Goal: Find specific page/section: Find specific page/section

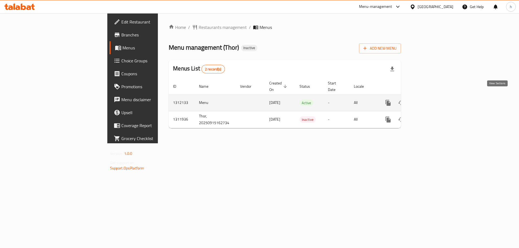
click at [433, 96] on link "enhanced table" at bounding box center [426, 102] width 13 height 13
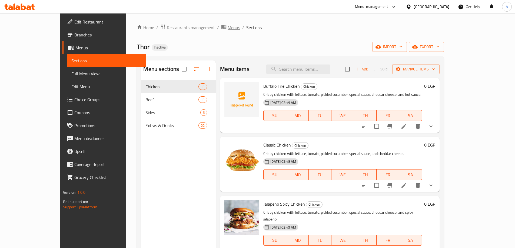
click at [227, 27] on span "Menus" at bounding box center [233, 27] width 12 height 6
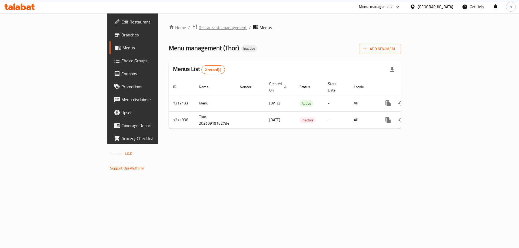
click at [199, 29] on span "Restaurants management" at bounding box center [223, 27] width 48 height 6
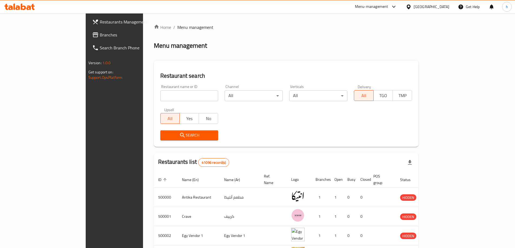
click at [100, 35] on span "Branches" at bounding box center [134, 35] width 68 height 6
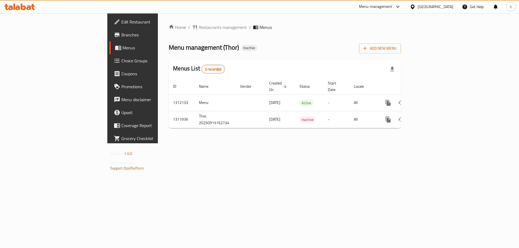
click at [121, 32] on span "Branches" at bounding box center [155, 35] width 68 height 6
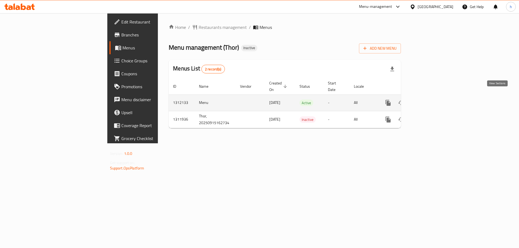
click at [433, 96] on link "enhanced table" at bounding box center [426, 102] width 13 height 13
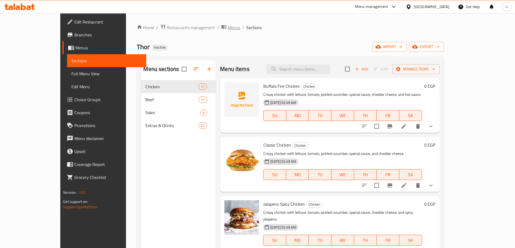
click at [227, 27] on span "Menus" at bounding box center [233, 27] width 12 height 6
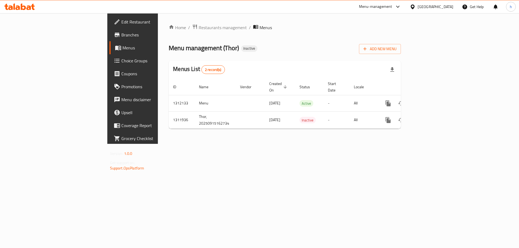
click at [249, 35] on div "Home / Restaurants management / Menus Menu management ( Thor ) Inactive Add New…" at bounding box center [285, 78] width 232 height 109
click at [121, 32] on span "Branches" at bounding box center [155, 35] width 68 height 6
